Goal: Information Seeking & Learning: Learn about a topic

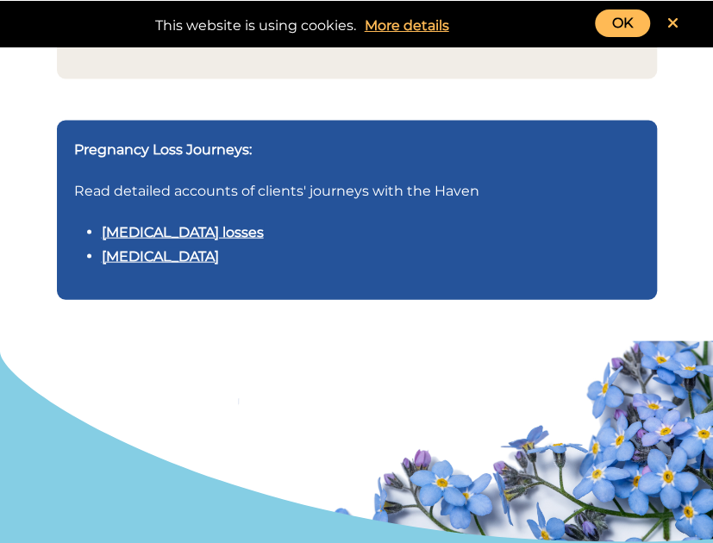
scroll to position [1029, 0]
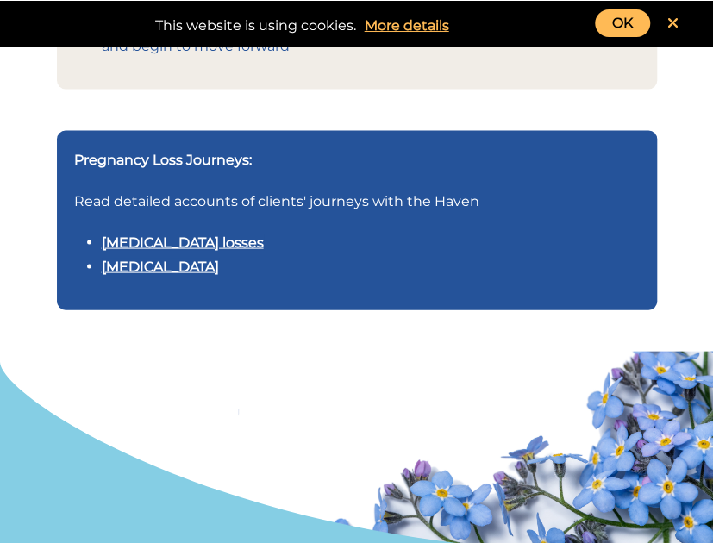
click at [240, 235] on link "Multiple pregnancy losses" at bounding box center [183, 242] width 162 height 16
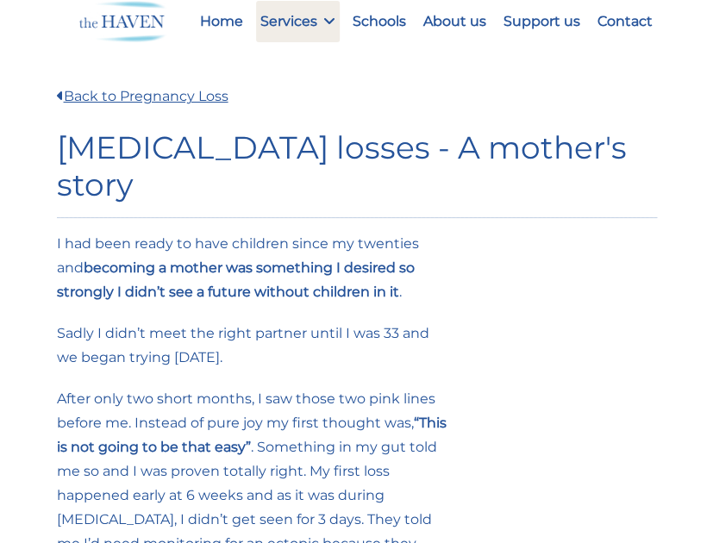
click at [133, 32] on div at bounding box center [123, 21] width 107 height 41
